Goal: Task Accomplishment & Management: Manage account settings

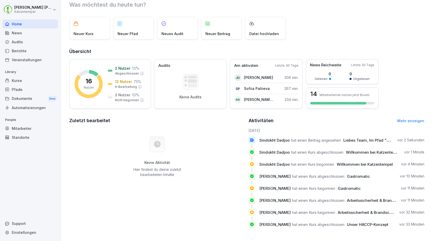
scroll to position [17, 0]
click at [21, 82] on div "Kurse" at bounding box center [31, 80] width 56 height 9
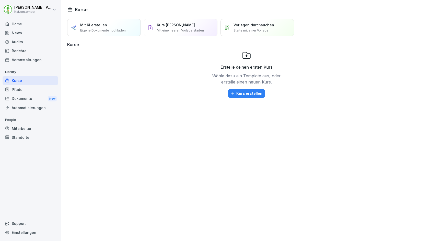
click at [24, 49] on div "Berichte" at bounding box center [31, 50] width 56 height 9
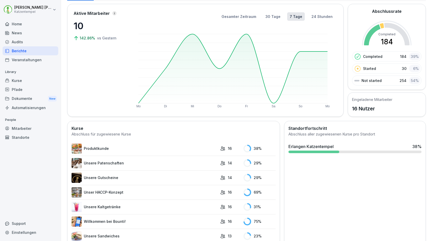
scroll to position [32, 0]
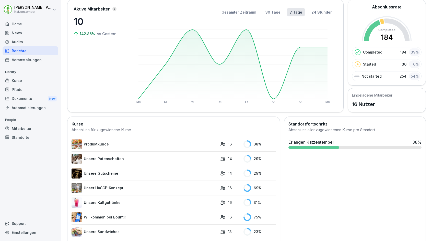
click at [109, 189] on link "Unser HACCP-Konzept" at bounding box center [145, 188] width 146 height 10
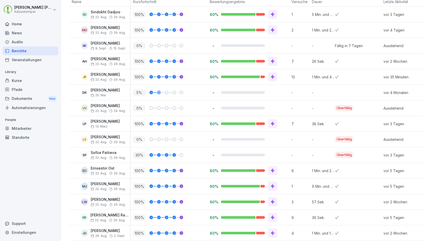
scroll to position [90, 0]
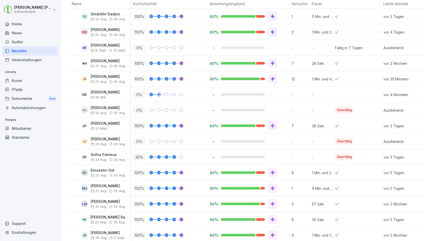
click at [197, 80] on div "100 %" at bounding box center [170, 79] width 74 height 6
click at [105, 78] on div "[PERSON_NAME] [DATE]. Aug." at bounding box center [108, 78] width 35 height 9
click at [111, 77] on p "[PERSON_NAME]" at bounding box center [108, 76] width 35 height 4
click at [138, 77] on p "100 %" at bounding box center [139, 79] width 12 height 6
click at [102, 73] on div "JR [PERSON_NAME] [DATE]. Aug." at bounding box center [99, 78] width 61 height 15
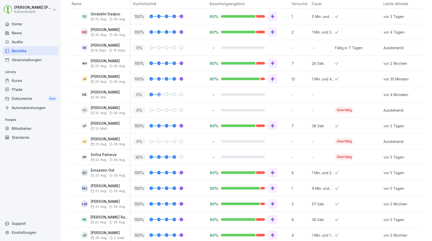
click at [18, 125] on div "Mitarbeiter" at bounding box center [31, 128] width 56 height 9
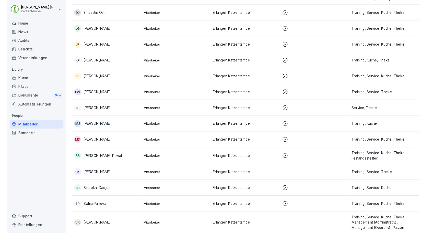
scroll to position [5, 0]
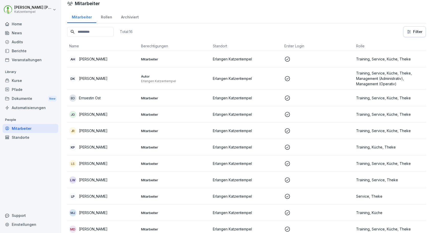
click at [93, 131] on p "[PERSON_NAME]" at bounding box center [93, 130] width 29 height 5
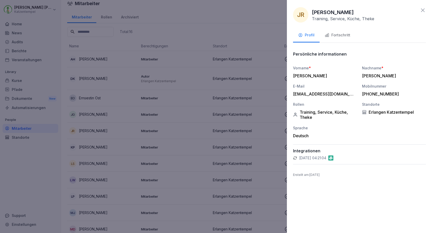
click at [344, 36] on div "Fortschritt" at bounding box center [338, 35] width 26 height 6
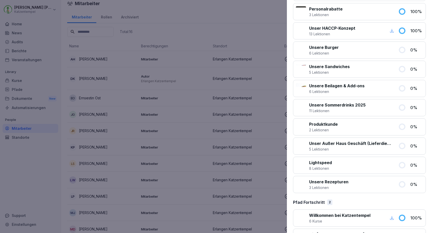
scroll to position [473, 0]
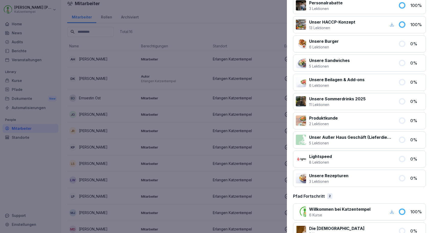
click at [392, 25] on icon "button" at bounding box center [392, 24] width 5 height 5
click at [226, 141] on div at bounding box center [216, 116] width 432 height 233
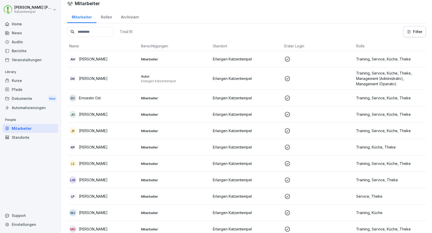
click at [28, 82] on div "Kurse" at bounding box center [31, 80] width 56 height 9
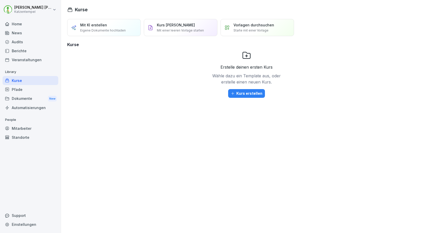
click at [19, 25] on div "Home" at bounding box center [31, 23] width 56 height 9
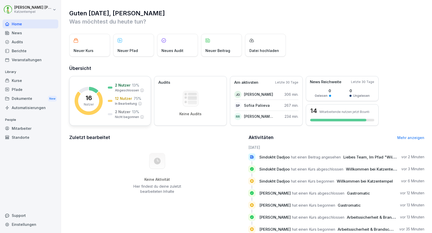
click at [127, 84] on p "2 Nutzer" at bounding box center [123, 84] width 16 height 5
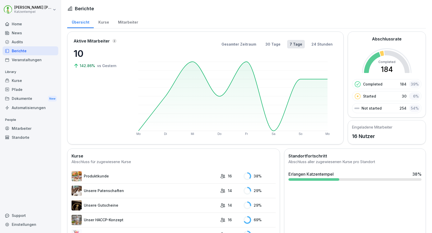
click at [34, 89] on div "Pfade" at bounding box center [31, 89] width 56 height 9
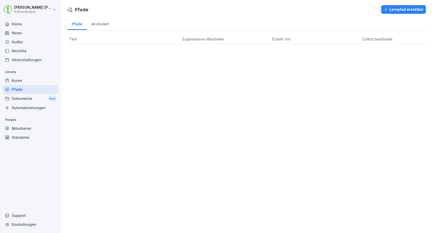
click at [28, 129] on div "Mitarbeiter" at bounding box center [31, 128] width 56 height 9
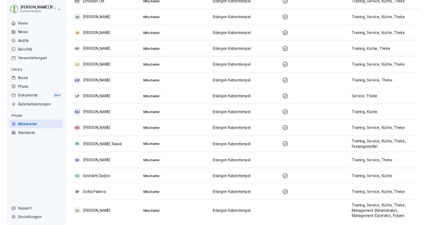
scroll to position [102, 0]
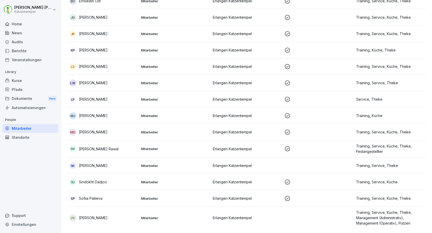
click at [104, 164] on div "SK [PERSON_NAME]" at bounding box center [103, 165] width 68 height 7
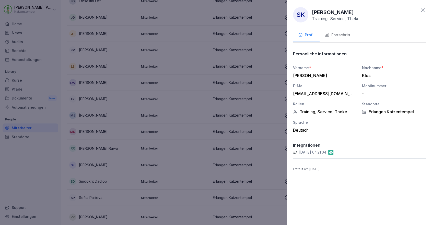
click at [250, 116] on div at bounding box center [216, 112] width 432 height 225
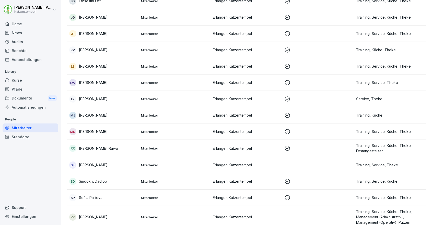
click at [33, 81] on div "Kurse" at bounding box center [31, 80] width 56 height 9
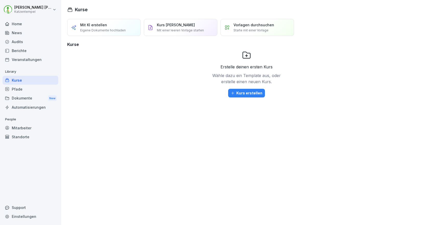
click at [23, 129] on div "Mitarbeiter" at bounding box center [31, 128] width 56 height 9
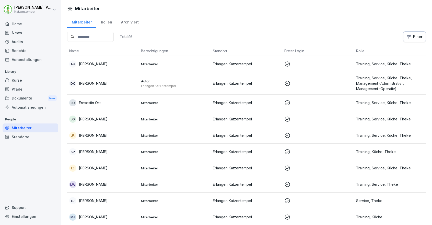
scroll to position [109, 0]
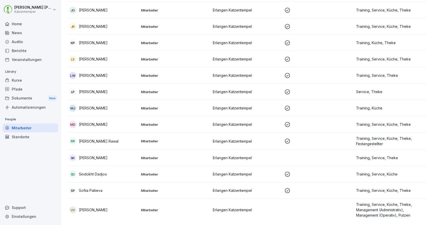
click at [391, 157] on p "Training, Service, Theke" at bounding box center [390, 157] width 68 height 5
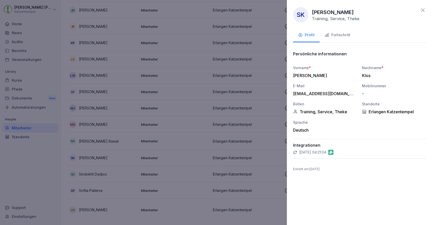
click at [340, 35] on div "Fortschritt" at bounding box center [338, 35] width 26 height 6
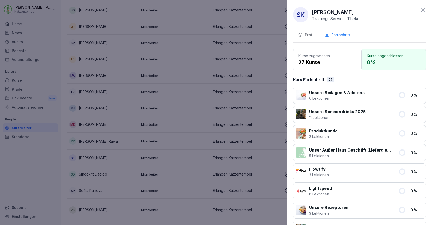
click at [361, 113] on p "Unsere Sommerdrinks 2025" at bounding box center [337, 112] width 56 height 6
click at [86, 80] on div at bounding box center [216, 112] width 432 height 225
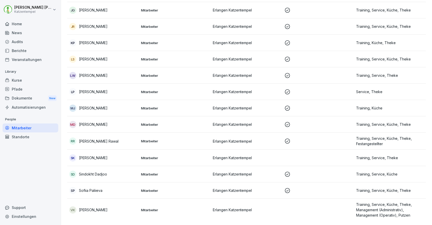
click at [20, 50] on div "Berichte" at bounding box center [31, 50] width 56 height 9
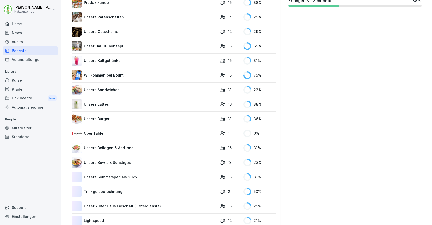
scroll to position [217, 0]
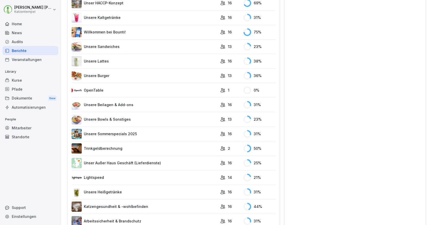
click at [120, 194] on link "Unsere Heißgetränke" at bounding box center [145, 192] width 146 height 10
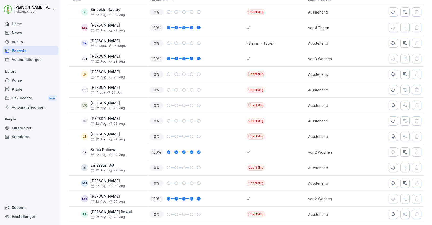
scroll to position [94, 0]
click at [392, 45] on icon "button" at bounding box center [393, 43] width 5 height 5
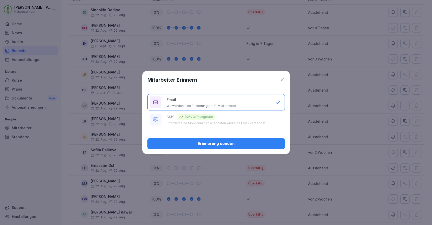
click at [232, 143] on div "Erinnerung senden" at bounding box center [216, 144] width 129 height 6
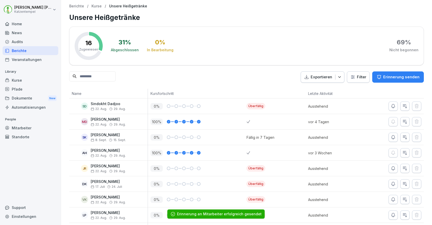
scroll to position [0, 0]
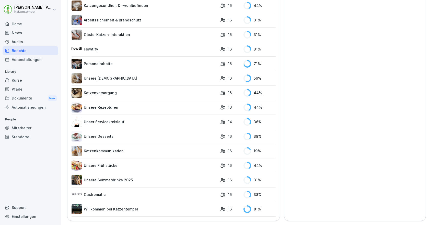
scroll to position [418, 0]
click at [138, 167] on link "Unsere Frühstücke" at bounding box center [145, 166] width 146 height 10
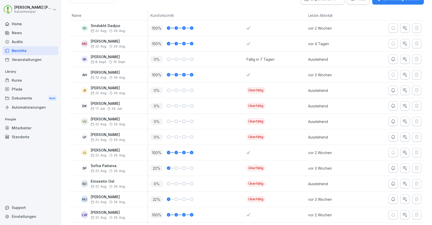
scroll to position [69, 0]
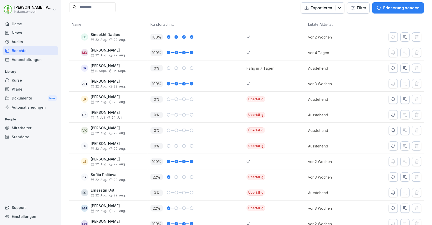
click at [24, 50] on div "Berichte" at bounding box center [31, 50] width 56 height 9
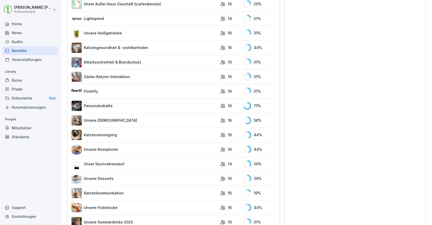
scroll to position [372, 0]
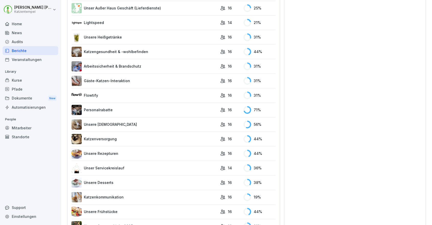
click at [110, 154] on link "Unsere Rezepturen" at bounding box center [145, 154] width 146 height 10
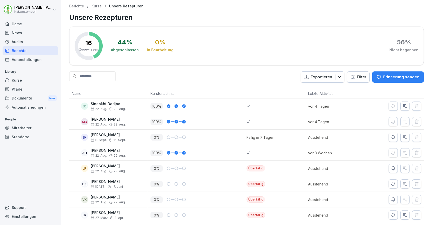
click at [28, 129] on div "Mitarbeiter" at bounding box center [31, 128] width 56 height 9
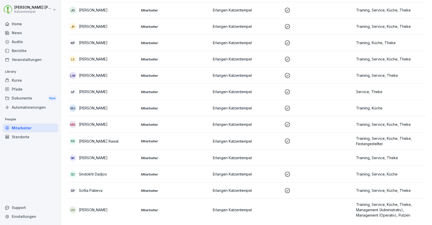
scroll to position [109, 0]
click at [101, 128] on div "MD [PERSON_NAME]" at bounding box center [103, 124] width 68 height 7
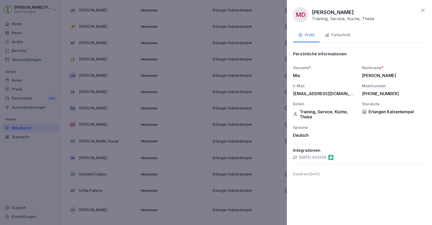
click at [348, 37] on div "Fortschritt" at bounding box center [338, 35] width 26 height 6
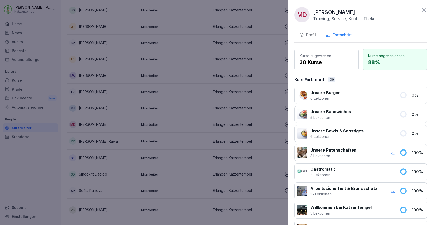
click at [115, 61] on div at bounding box center [216, 112] width 432 height 225
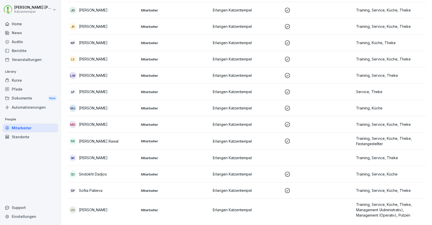
click at [39, 49] on div "Berichte" at bounding box center [31, 50] width 56 height 9
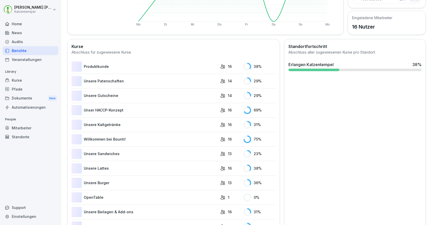
scroll to position [31, 0]
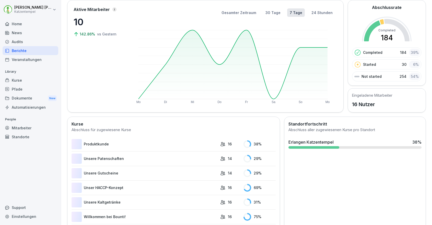
click at [39, 49] on div "Berichte" at bounding box center [31, 50] width 56 height 9
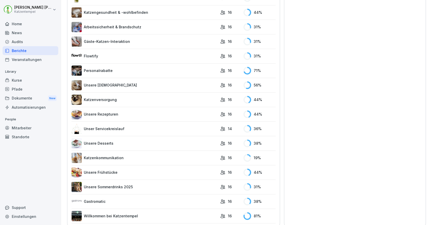
scroll to position [179, 0]
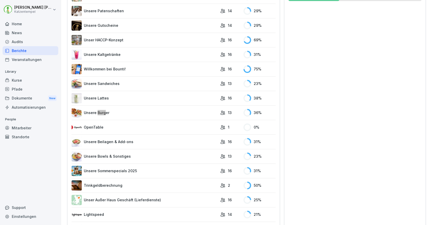
click at [213, 109] on link "Unsere Burger" at bounding box center [145, 113] width 146 height 10
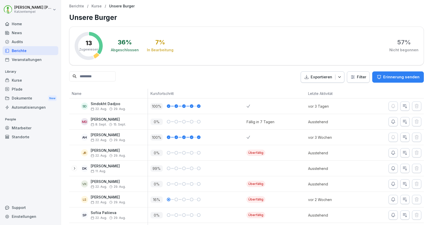
click at [395, 79] on p "Erinnerung senden" at bounding box center [401, 77] width 36 height 6
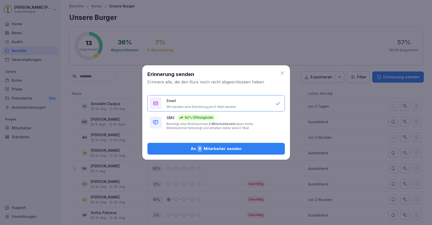
click at [260, 118] on div "SMS 92% Öffnungsrate Benötigt eine Mobilnummer. 2 Mitarbeitende haben keine Mob…" at bounding box center [219, 122] width 104 height 15
click at [240, 150] on div "An 9 Mitarbeiter senden" at bounding box center [216, 149] width 129 height 7
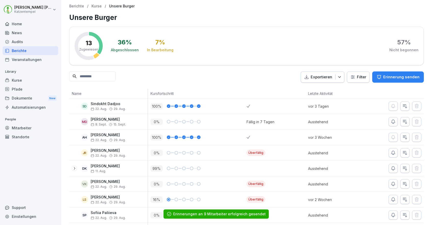
click at [386, 81] on button "Erinnerung senden" at bounding box center [398, 77] width 52 height 11
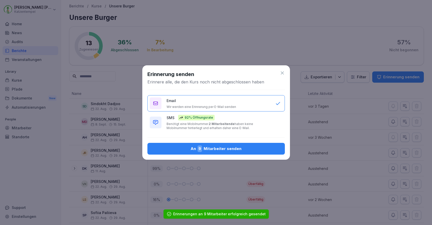
click at [283, 74] on icon at bounding box center [282, 73] width 5 height 5
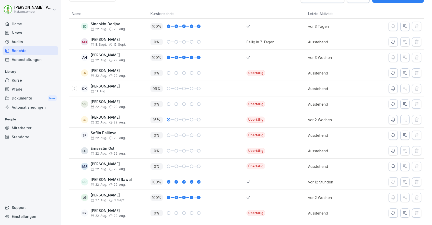
scroll to position [80, 0]
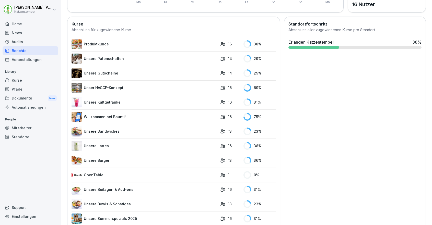
scroll to position [131, 0]
click at [138, 208] on link "Unsere Bowls & Sonstiges" at bounding box center [145, 205] width 146 height 10
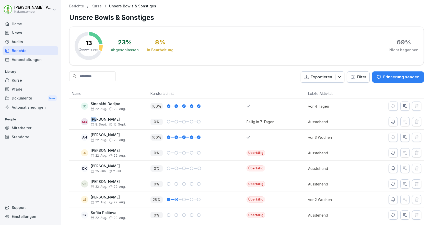
click at [393, 123] on icon "button" at bounding box center [394, 122] width 4 height 4
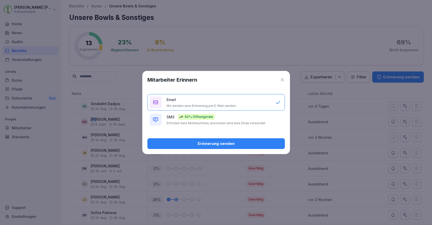
click at [271, 120] on button "SMS 92% Öffnungsrate Erfordert eine Mobilnummer, ansonsten wird eine Email vers…" at bounding box center [216, 120] width 138 height 16
click at [245, 143] on div "Erinnerung senden" at bounding box center [216, 144] width 129 height 6
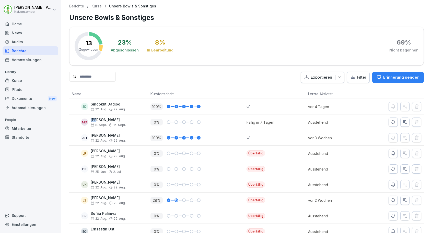
click at [25, 21] on div "Home" at bounding box center [31, 23] width 56 height 9
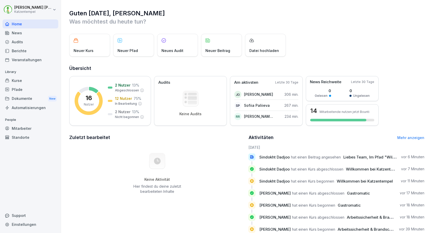
click at [30, 95] on div "Dokumente New" at bounding box center [31, 98] width 56 height 9
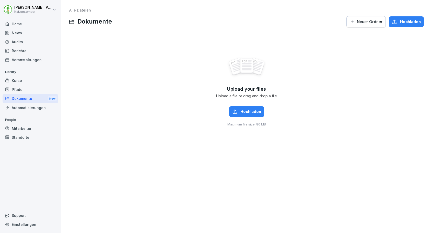
click at [34, 60] on div "Veranstaltungen" at bounding box center [31, 59] width 56 height 9
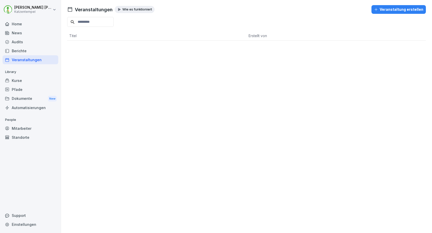
click at [32, 33] on div "News" at bounding box center [31, 32] width 56 height 9
click at [31, 49] on div "Berichte" at bounding box center [31, 50] width 56 height 9
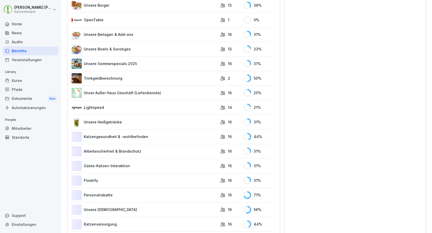
scroll to position [341, 0]
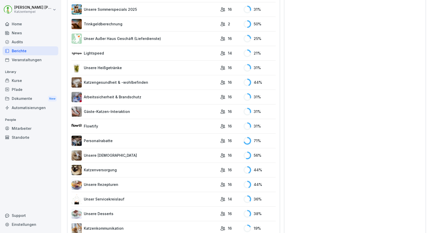
click at [166, 114] on link "Gäste-Katzen-Interaktion" at bounding box center [145, 111] width 146 height 10
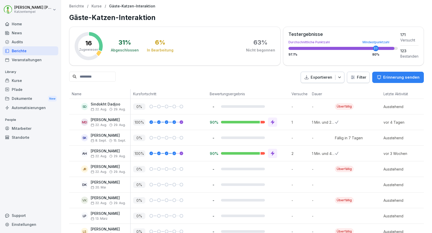
click at [390, 76] on p "Erinnerung senden" at bounding box center [401, 77] width 36 height 6
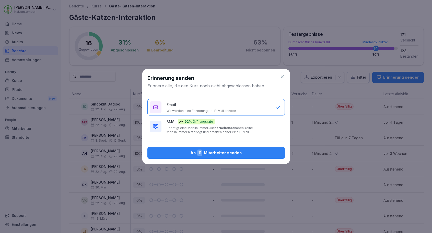
click at [243, 130] on p "Benötigt eine Mobilnummer. 3 Mitarbeitende haben keine Mobilnummer hinterlegt u…" at bounding box center [219, 130] width 104 height 8
click at [236, 153] on div "An 11 Mitarbeiter senden" at bounding box center [216, 152] width 129 height 7
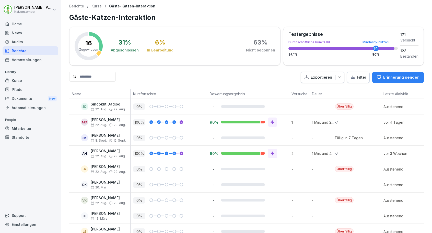
click at [25, 221] on div "Einstellungen" at bounding box center [31, 224] width 56 height 9
select select "**"
